Goal: Task Accomplishment & Management: Manage account settings

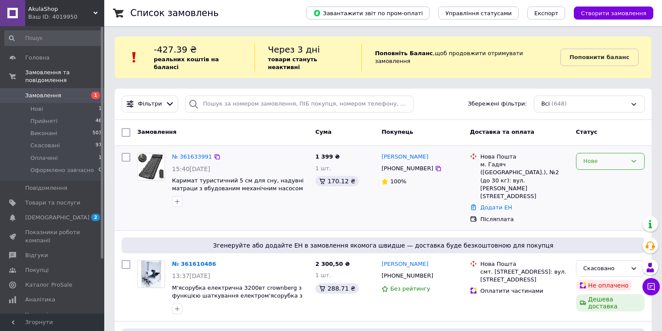
click at [600, 157] on div "Нове" at bounding box center [605, 161] width 43 height 9
click at [605, 172] on li "Прийнято" at bounding box center [611, 180] width 68 height 16
